Goal: Task Accomplishment & Management: Manage account settings

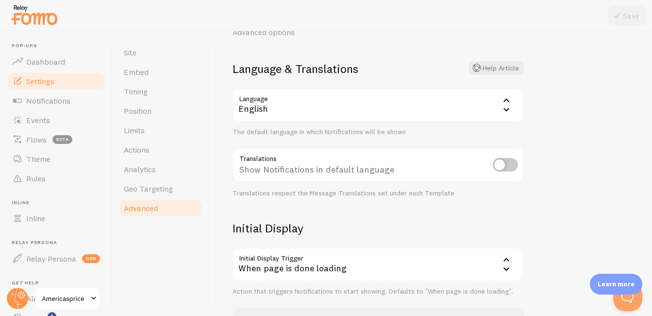
scroll to position [107, 0]
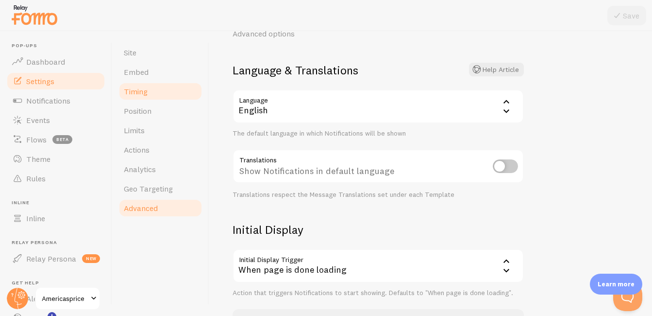
click at [148, 89] on link "Timing" at bounding box center [160, 91] width 85 height 19
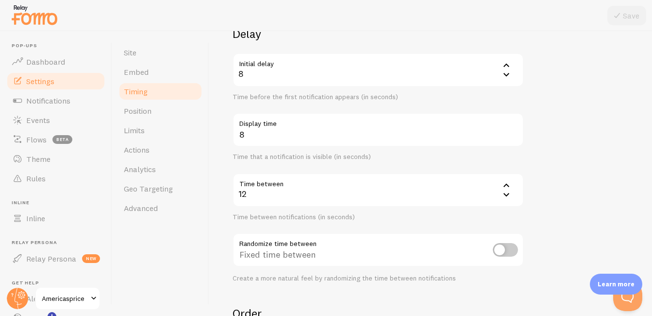
scroll to position [169, 0]
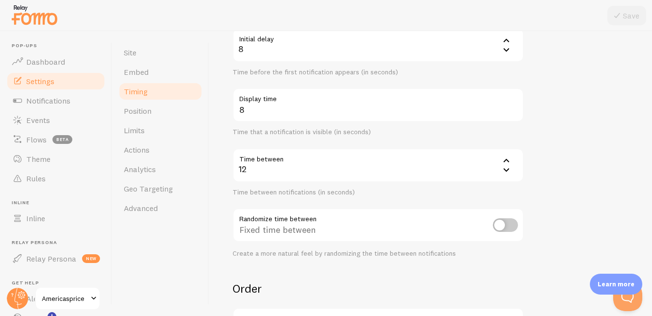
click at [472, 169] on icon at bounding box center [507, 170] width 12 height 12
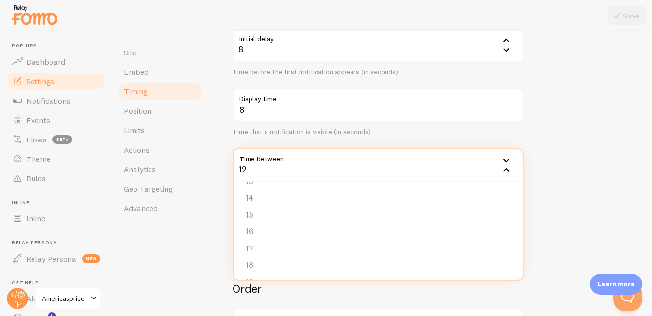
scroll to position [209, 0]
click at [472, 179] on form "Delay Initial delay 8 8 1 2 3 4 5 Time before the first notification appears (i…" at bounding box center [431, 209] width 396 height 417
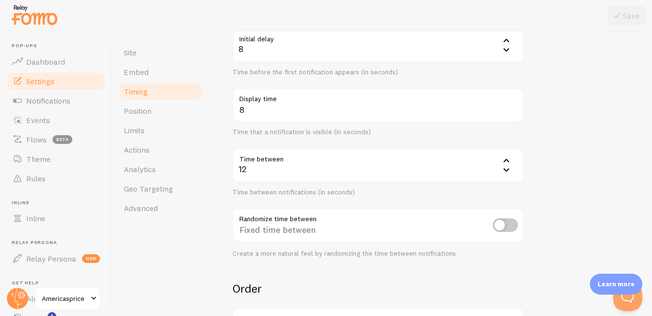
click at [317, 170] on div "12" at bounding box center [378, 165] width 291 height 34
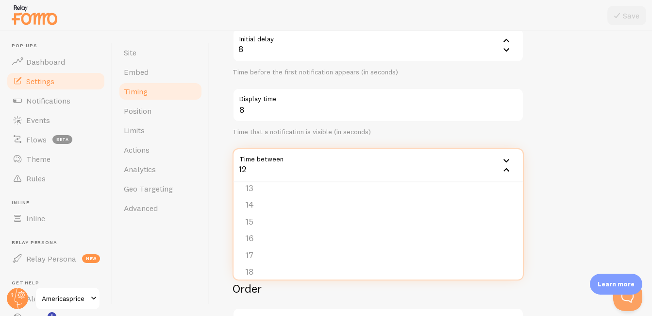
click at [260, 166] on div "12" at bounding box center [378, 165] width 291 height 34
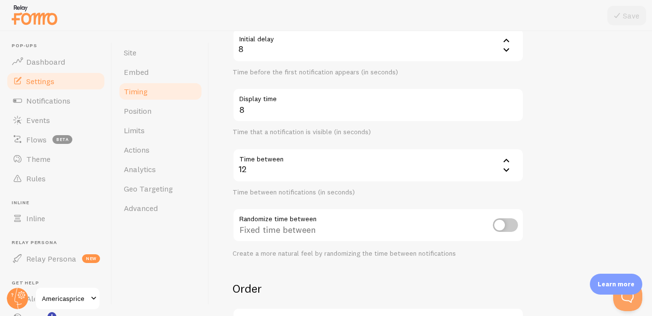
click at [472, 172] on icon at bounding box center [507, 170] width 12 height 12
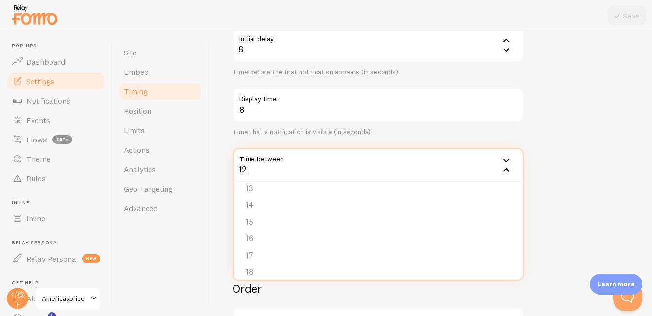
scroll to position [250, 0]
click at [269, 268] on li "20" at bounding box center [379, 265] width 290 height 17
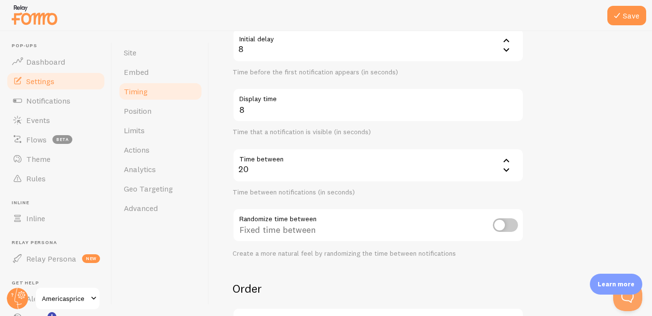
click at [472, 176] on form "Delay Initial delay 8 8 1 2 3 4 5 Time before the first notification appears (i…" at bounding box center [431, 209] width 396 height 417
drag, startPoint x: 644, startPoint y: 185, endPoint x: 652, endPoint y: 212, distance: 28.4
click at [472, 212] on html "Pop-ups Dashboard Settings Notifications Events Flows beta Theme Rules Inline I…" at bounding box center [326, 158] width 652 height 316
drag, startPoint x: 652, startPoint y: 212, endPoint x: 615, endPoint y: 207, distance: 38.2
click at [472, 207] on form "Delay Initial delay 8 8 1 2 3 4 5 Time before the first notification appears (i…" at bounding box center [431, 209] width 396 height 417
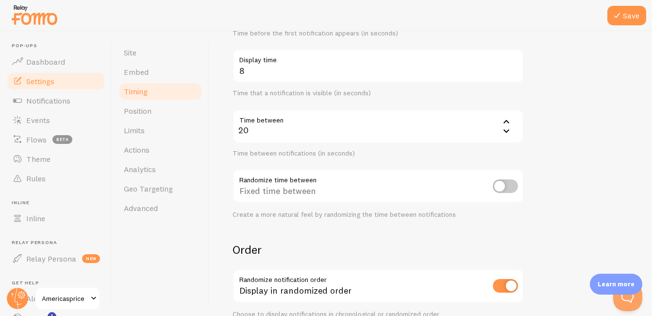
scroll to position [241, 0]
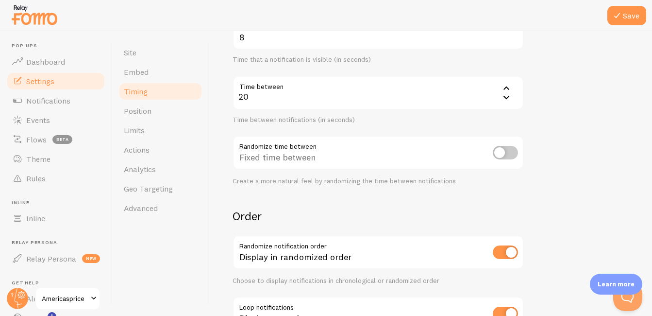
click at [472, 153] on input "checkbox" at bounding box center [505, 153] width 25 height 14
checkbox input "true"
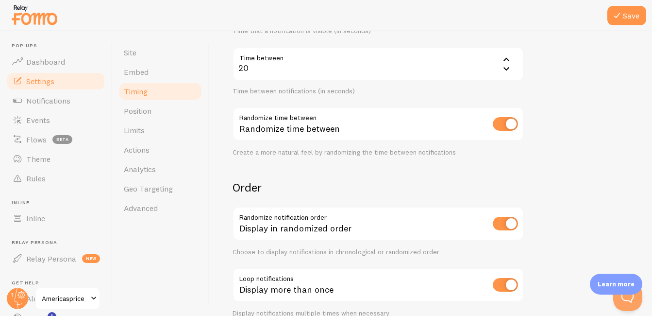
scroll to position [318, 0]
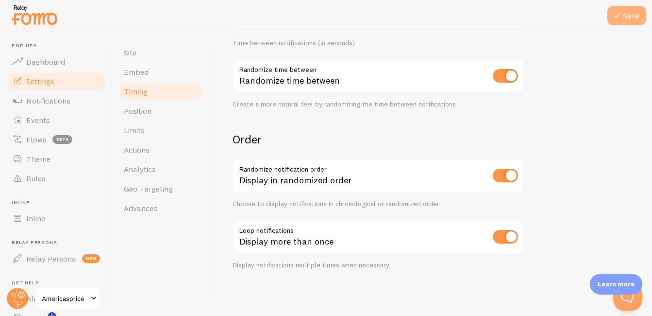
click at [472, 20] on button "Save" at bounding box center [627, 15] width 39 height 19
click at [68, 68] on link "Dashboard" at bounding box center [56, 61] width 100 height 19
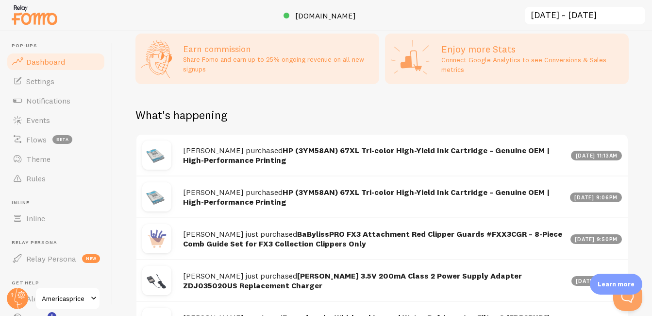
scroll to position [430, 0]
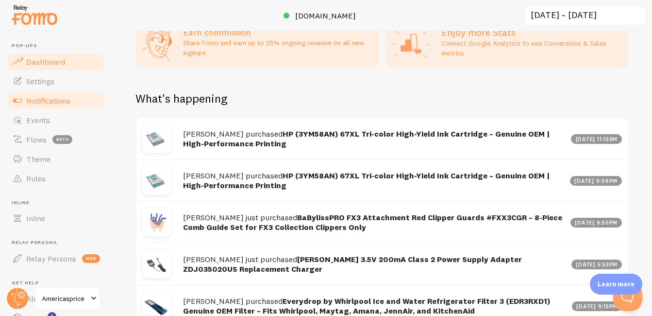
click at [72, 103] on link "Notifications" at bounding box center [56, 100] width 100 height 19
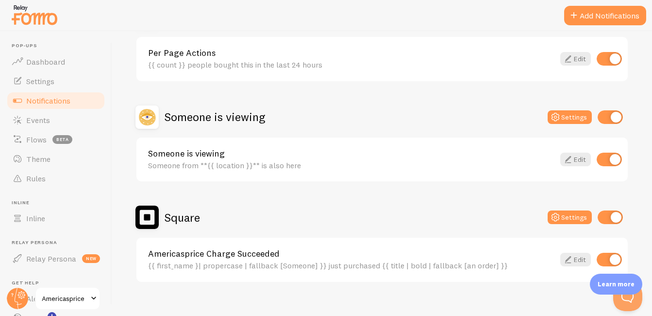
scroll to position [518, 0]
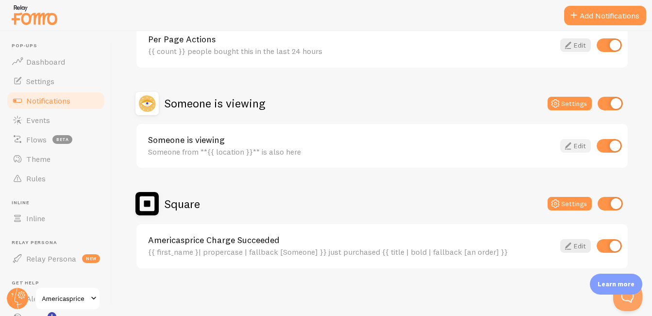
click at [472, 147] on link "Edit" at bounding box center [576, 146] width 31 height 14
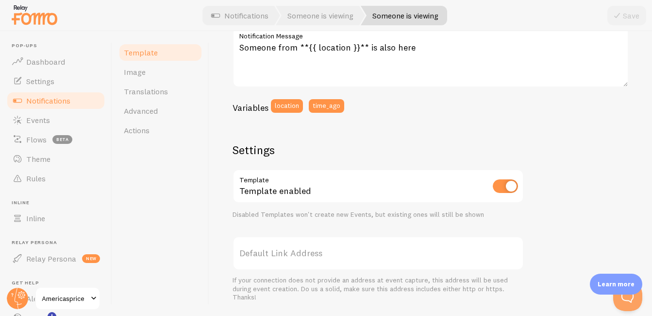
scroll to position [49, 0]
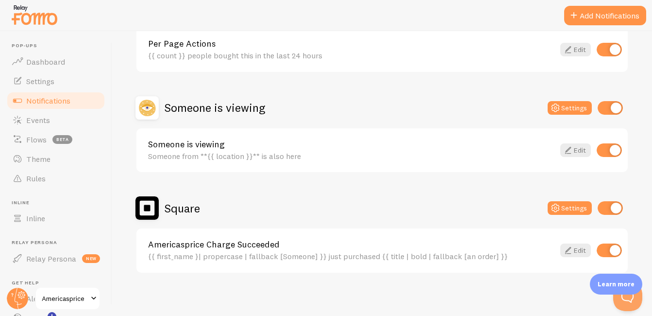
scroll to position [518, 0]
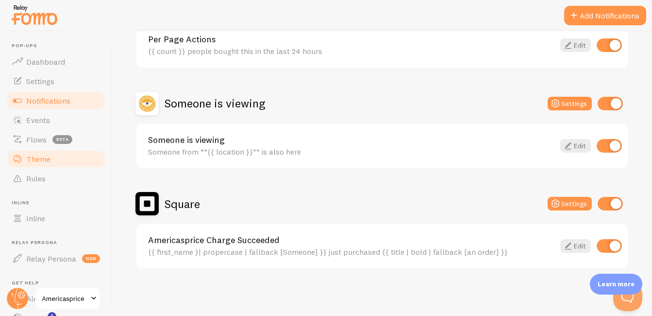
click at [38, 155] on span "Theme" at bounding box center [38, 159] width 24 height 10
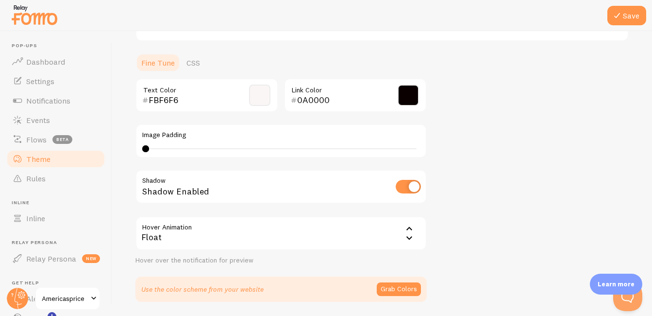
scroll to position [246, 0]
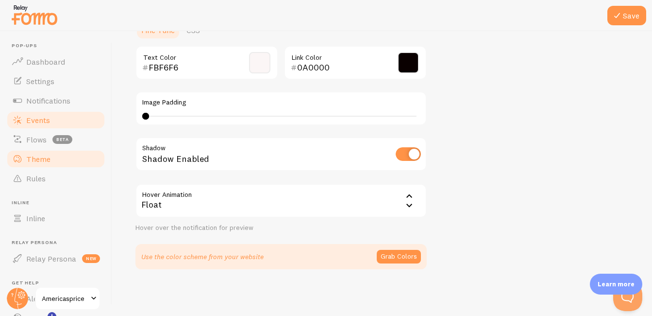
click at [41, 117] on span "Events" at bounding box center [38, 120] width 24 height 10
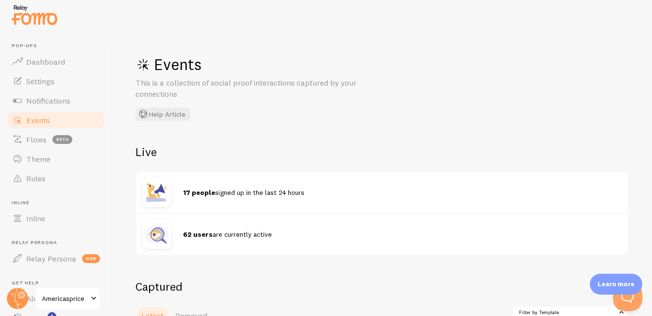
scroll to position [425, 0]
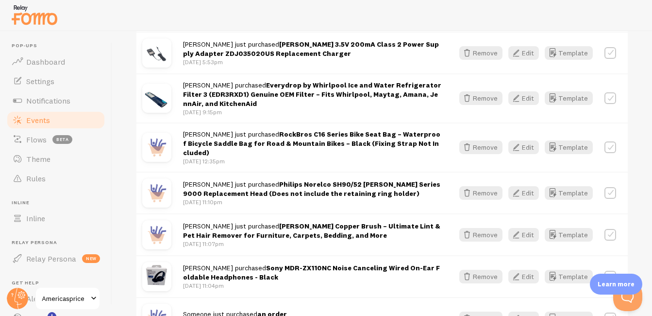
drag, startPoint x: 645, startPoint y: 137, endPoint x: 646, endPoint y: 145, distance: 7.9
click at [472, 145] on div "Events This is a collection of social proof interactions captured by your conne…" at bounding box center [382, 173] width 540 height 285
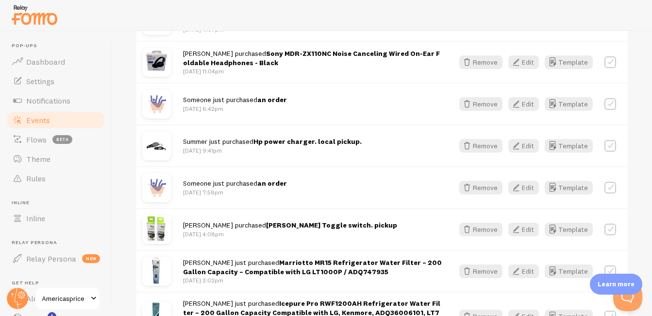
scroll to position [675, 0]
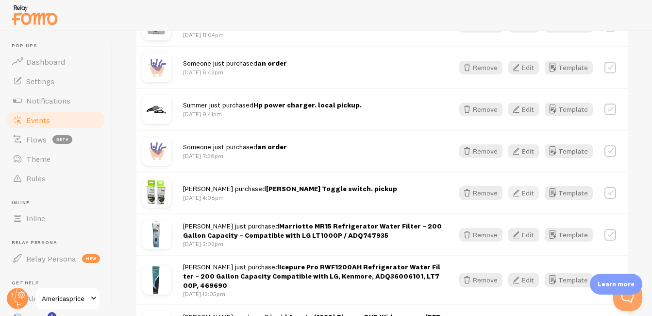
click at [472, 186] on button "Edit" at bounding box center [524, 193] width 31 height 14
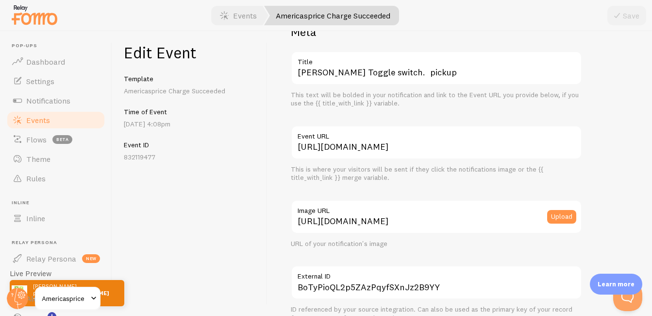
scroll to position [26, 0]
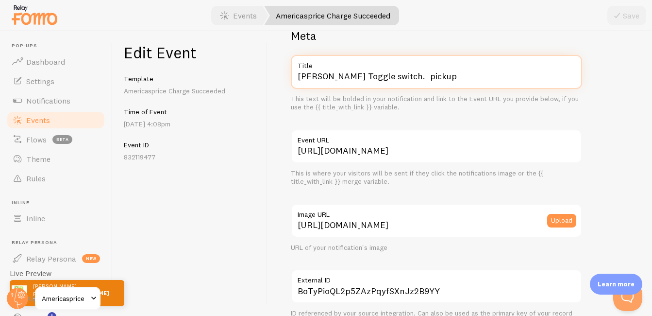
click at [448, 81] on input "[PERSON_NAME] Toggle switch. pickup" at bounding box center [436, 72] width 291 height 34
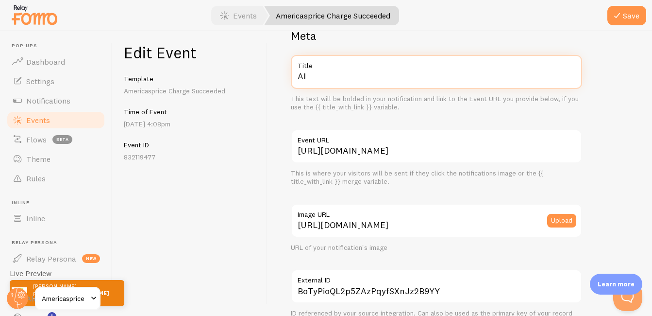
type input "A"
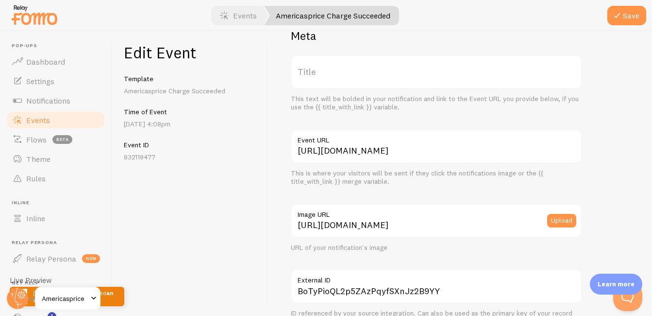
drag, startPoint x: 321, startPoint y: 74, endPoint x: 313, endPoint y: 83, distance: 11.3
click at [313, 83] on label "Title" at bounding box center [436, 72] width 291 height 34
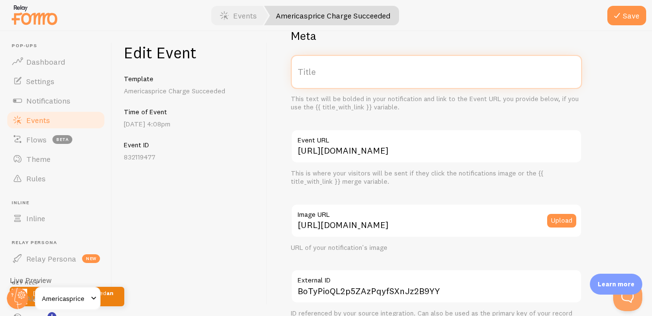
click at [313, 83] on input "Title" at bounding box center [436, 72] width 291 height 34
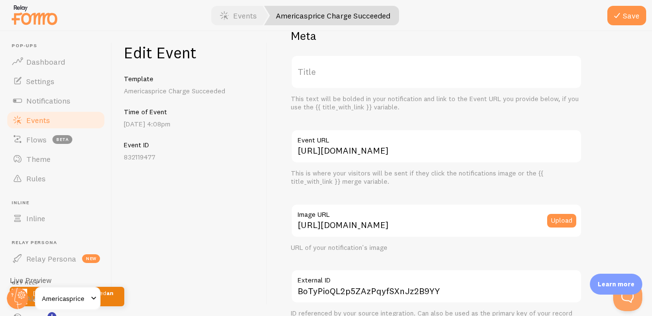
drag, startPoint x: 313, startPoint y: 83, endPoint x: 546, endPoint y: 51, distance: 234.8
click at [315, 70] on label "Title" at bounding box center [436, 72] width 291 height 34
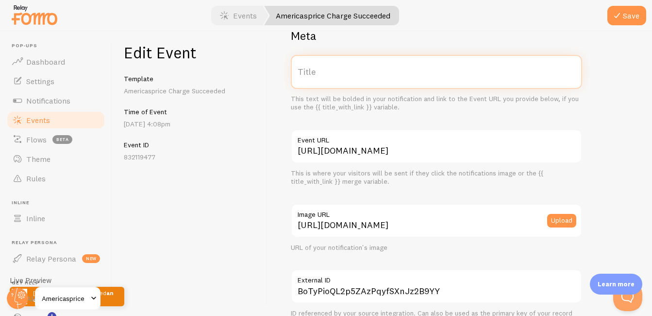
click at [315, 70] on input "Title" at bounding box center [436, 72] width 291 height 34
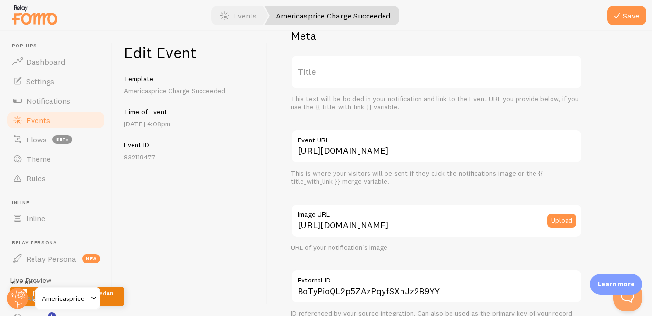
drag, startPoint x: 312, startPoint y: 74, endPoint x: 306, endPoint y: 75, distance: 6.4
click at [306, 75] on label "Title" at bounding box center [436, 72] width 291 height 34
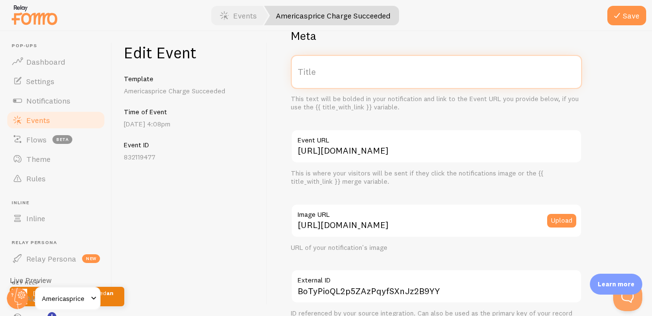
click at [306, 75] on input "Title" at bounding box center [436, 72] width 291 height 34
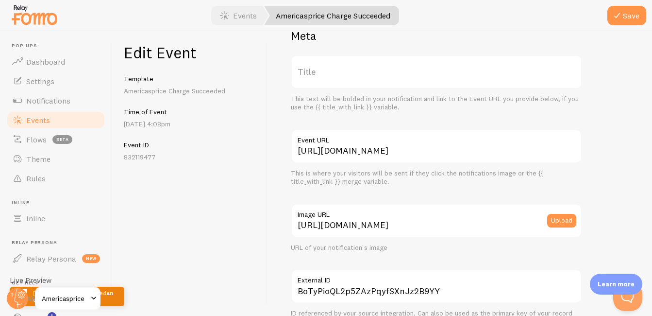
click at [308, 77] on label "Title" at bounding box center [436, 72] width 291 height 34
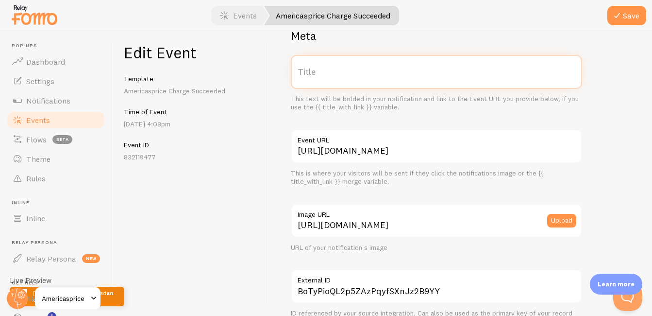
click at [308, 77] on input "Title" at bounding box center [436, 72] width 291 height 34
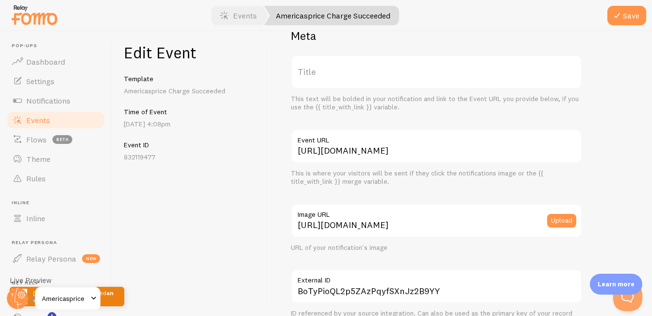
click at [340, 77] on label "Title" at bounding box center [436, 72] width 291 height 34
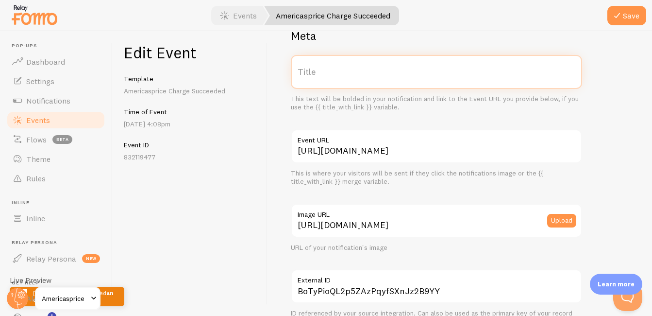
click at [340, 77] on input "Title" at bounding box center [436, 72] width 291 height 34
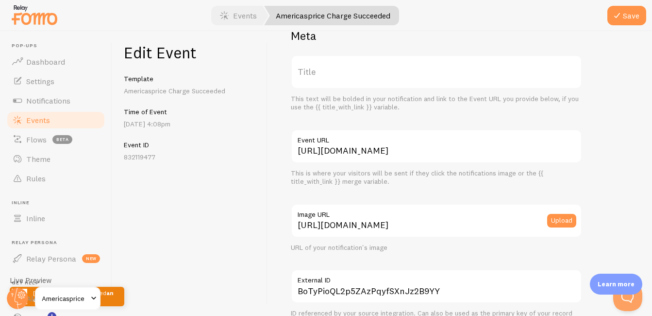
drag, startPoint x: 316, startPoint y: 75, endPoint x: 302, endPoint y: 76, distance: 13.6
click at [302, 76] on label "Title" at bounding box center [436, 72] width 291 height 34
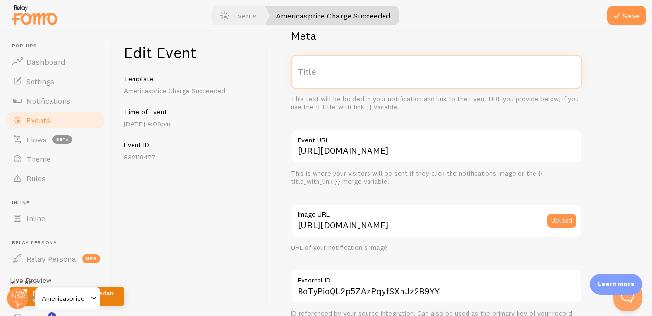
click at [302, 76] on input "Title" at bounding box center [436, 72] width 291 height 34
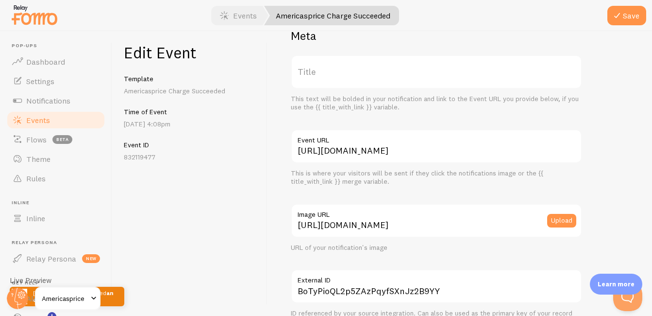
click at [301, 75] on label "Title" at bounding box center [436, 72] width 291 height 34
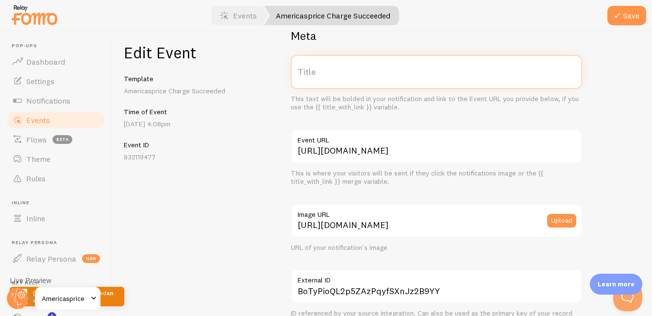
click at [301, 75] on input "Title" at bounding box center [436, 72] width 291 height 34
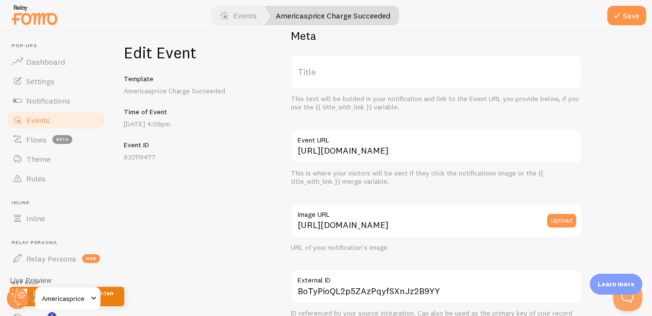
drag, startPoint x: 322, startPoint y: 68, endPoint x: 306, endPoint y: 78, distance: 18.5
drag, startPoint x: 306, startPoint y: 78, endPoint x: 309, endPoint y: 67, distance: 11.1
click at [309, 67] on label "Title" at bounding box center [436, 72] width 291 height 34
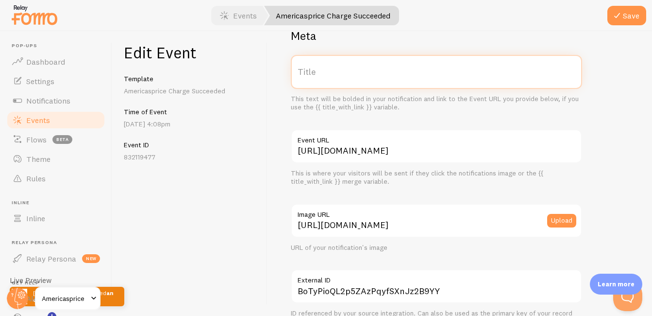
click at [309, 67] on input "Title" at bounding box center [436, 72] width 291 height 34
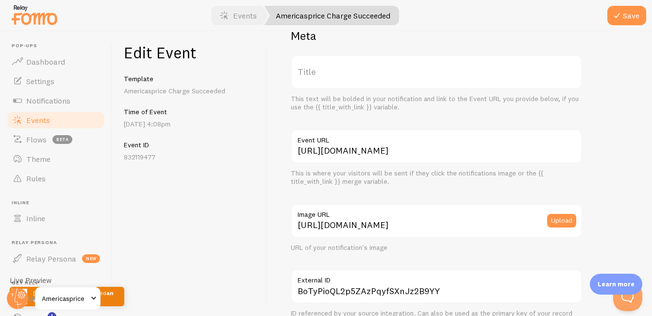
drag, startPoint x: 309, startPoint y: 67, endPoint x: 299, endPoint y: 72, distance: 11.3
click at [299, 72] on label "Title" at bounding box center [436, 72] width 291 height 34
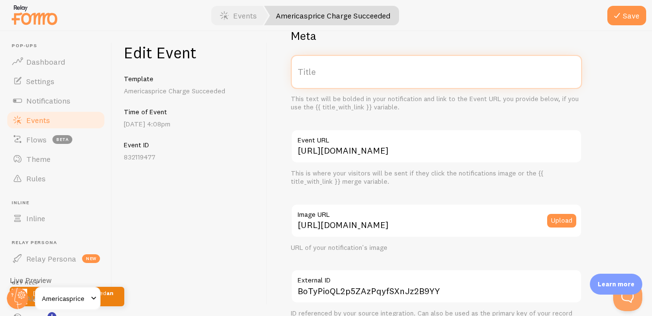
click at [299, 72] on input "Title" at bounding box center [436, 72] width 291 height 34
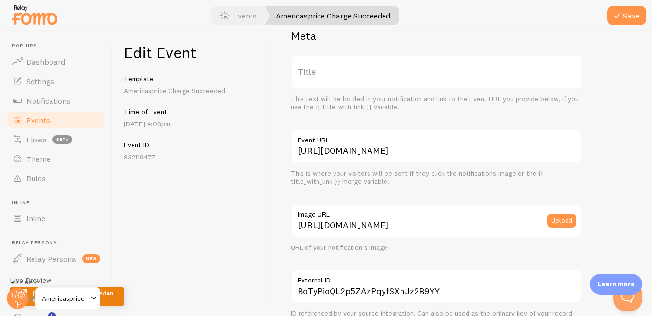
drag, startPoint x: 302, startPoint y: 74, endPoint x: 360, endPoint y: 47, distance: 63.9
click at [321, 77] on label "Title" at bounding box center [436, 72] width 291 height 34
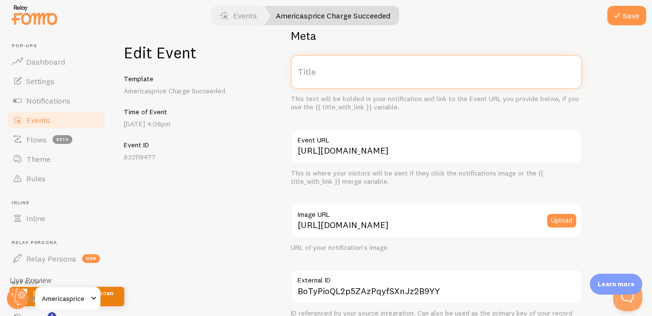
click at [321, 77] on input "Title" at bounding box center [436, 72] width 291 height 34
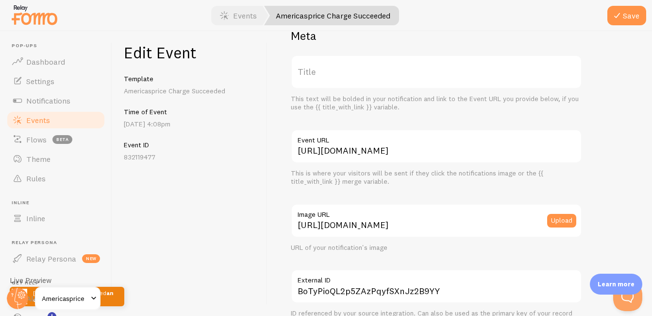
drag, startPoint x: 305, startPoint y: 79, endPoint x: 321, endPoint y: 76, distance: 16.3
click at [321, 76] on label "Title" at bounding box center [436, 72] width 291 height 34
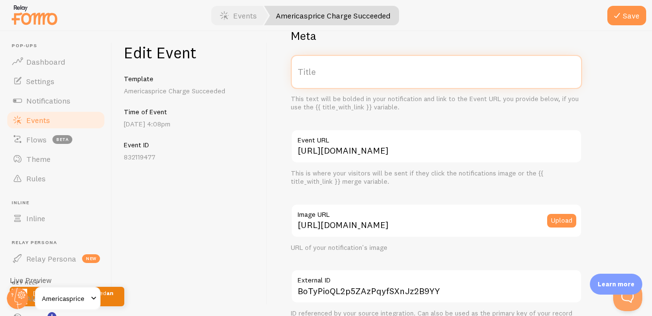
click at [321, 76] on input "Title" at bounding box center [436, 72] width 291 height 34
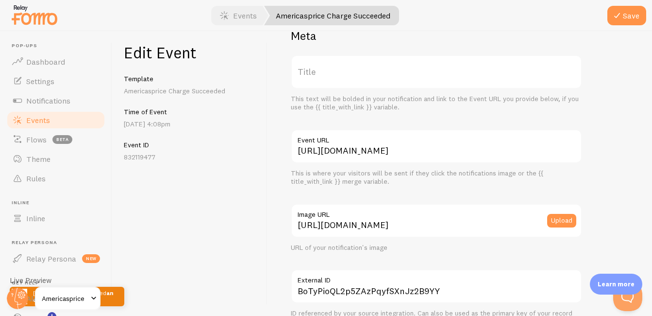
click at [315, 72] on label "Title" at bounding box center [436, 72] width 291 height 34
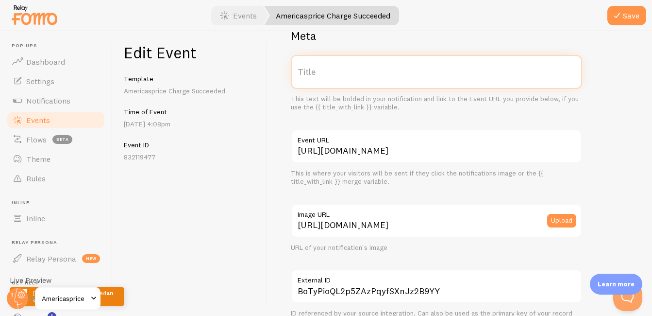
click at [315, 72] on input "Title" at bounding box center [436, 72] width 291 height 34
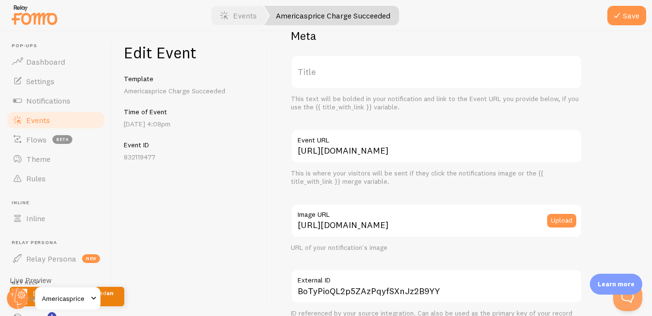
drag, startPoint x: 315, startPoint y: 72, endPoint x: 308, endPoint y: 74, distance: 6.5
click at [308, 74] on label "Title" at bounding box center [436, 72] width 291 height 34
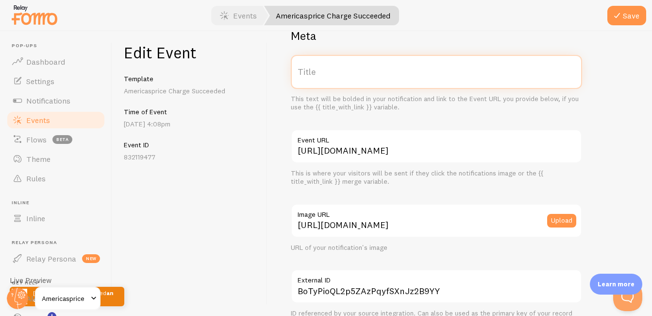
click at [308, 74] on input "Title" at bounding box center [436, 72] width 291 height 34
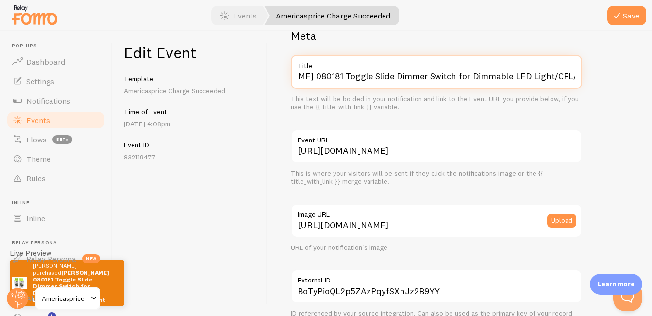
scroll to position [0, 50]
type input "[PERSON_NAME] 080181 Toggle Slide Dimmer Switch for Dimmable LED Light/CFL/Inca…"
click at [401, 76] on input "[PERSON_NAME] 080181 Toggle Slide Dimmer Switch for Dimmable LED Light/CFL/Inca…" at bounding box center [436, 72] width 291 height 34
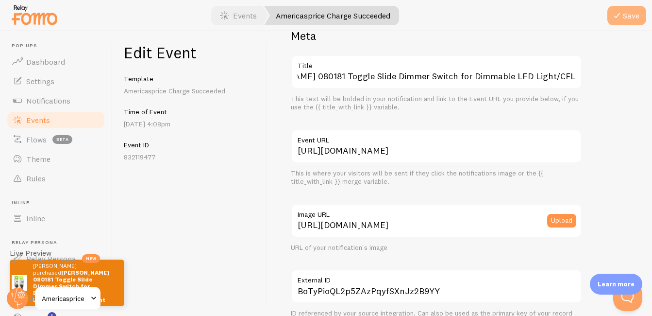
click at [472, 21] on button "Save" at bounding box center [627, 15] width 39 height 19
